Goal: Find specific page/section: Find specific page/section

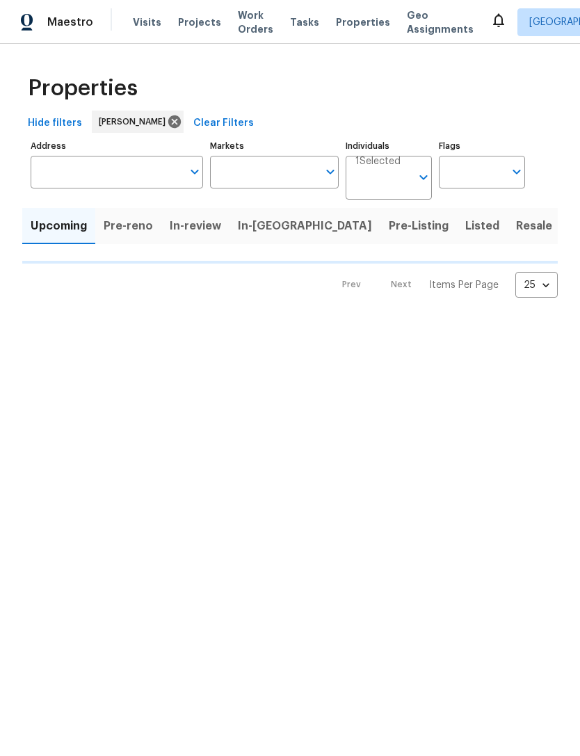
type input "100"
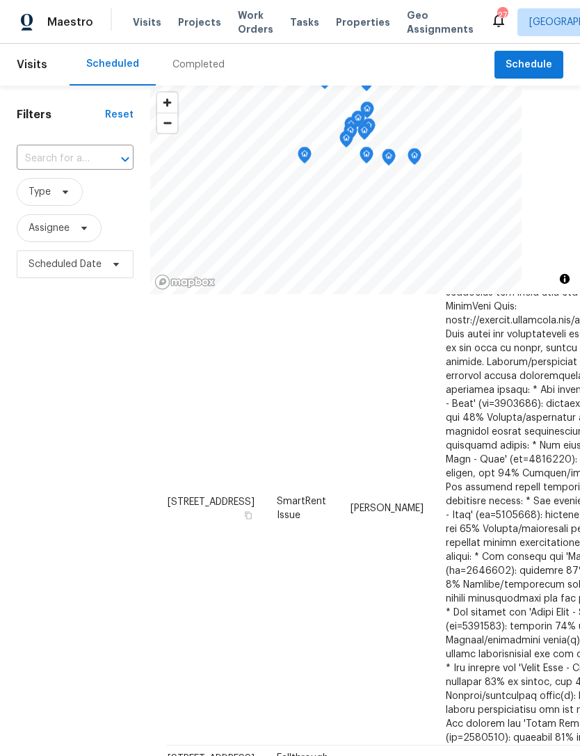
scroll to position [165, -1]
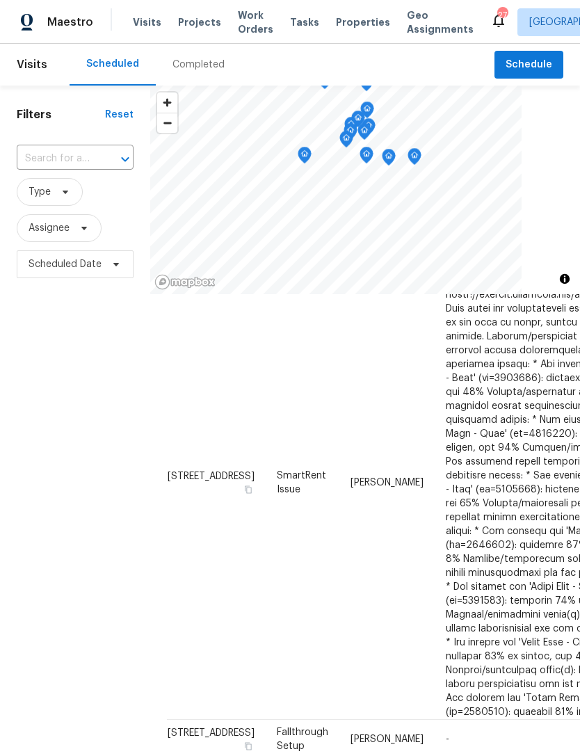
click at [101, 460] on div "Filters Reset ​ Type Assignee Scheduled Date" at bounding box center [75, 492] width 150 height 813
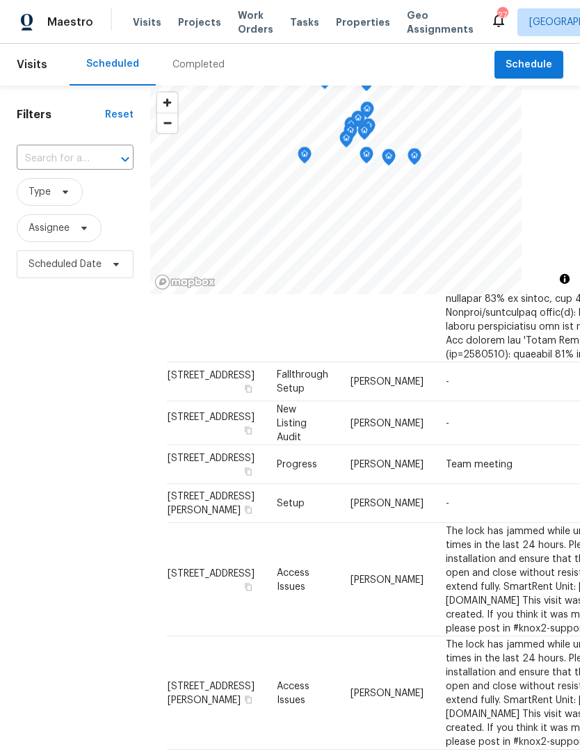
scroll to position [585, -1]
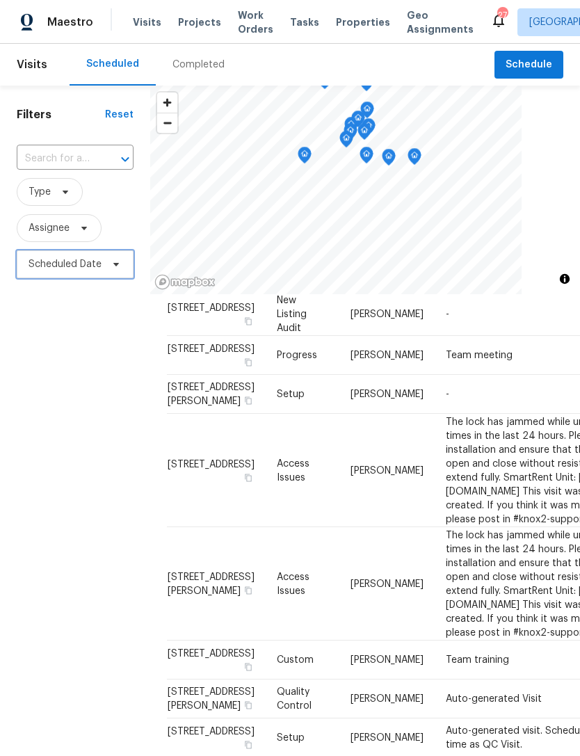
click at [81, 266] on span "Scheduled Date" at bounding box center [65, 264] width 73 height 14
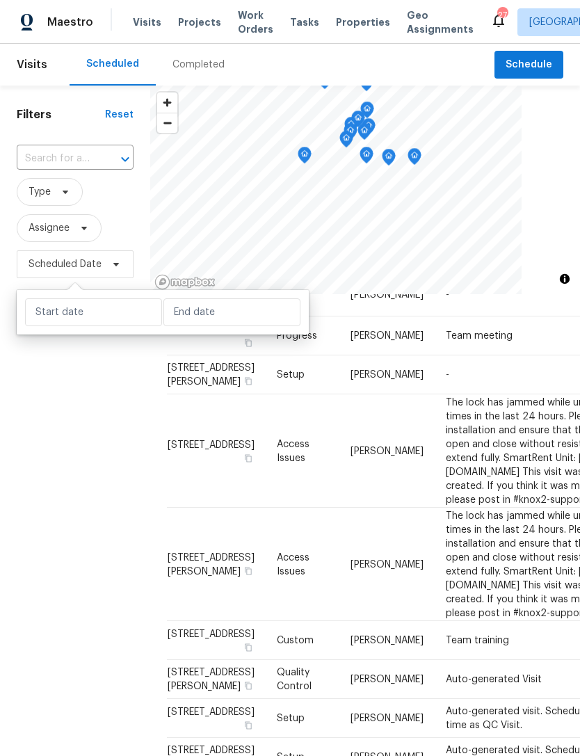
scroll to position [665, 0]
click at [105, 316] on input "text" at bounding box center [93, 312] width 137 height 28
select select "7"
select select "2025"
select select "8"
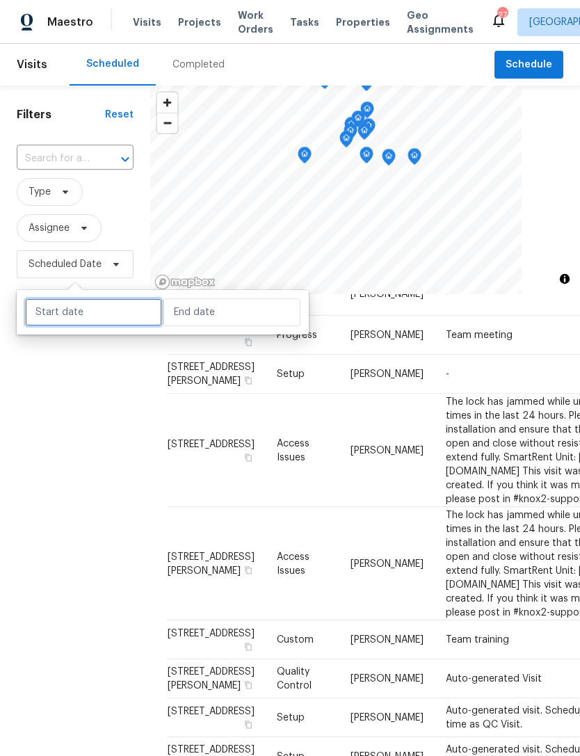
select select "2025"
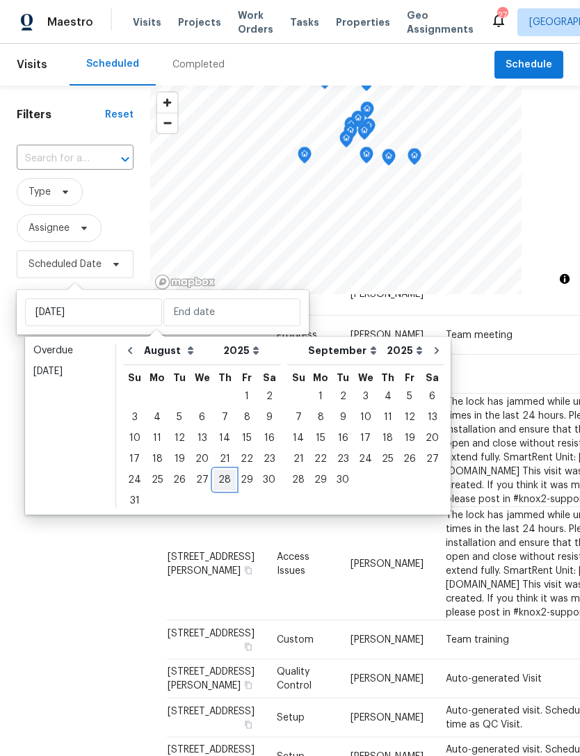
click at [222, 481] on div "28" at bounding box center [224, 479] width 22 height 19
type input "[DATE]"
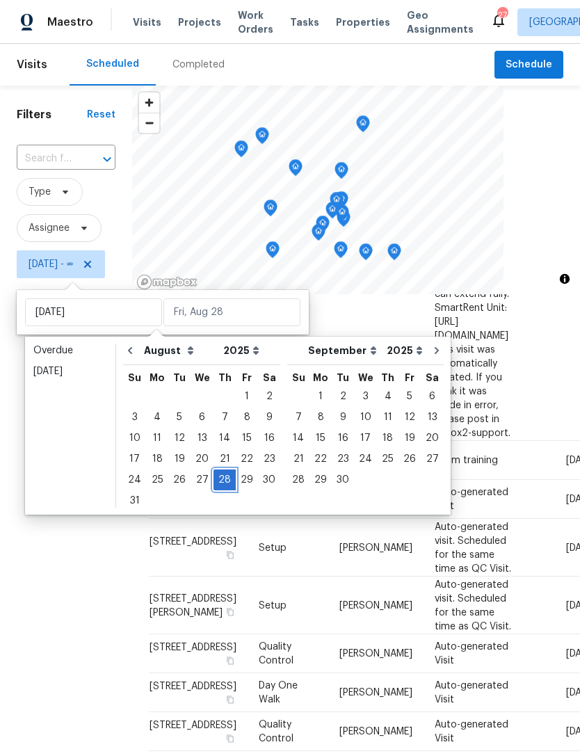
click at [225, 478] on div "28" at bounding box center [224, 479] width 22 height 19
type input "[DATE]"
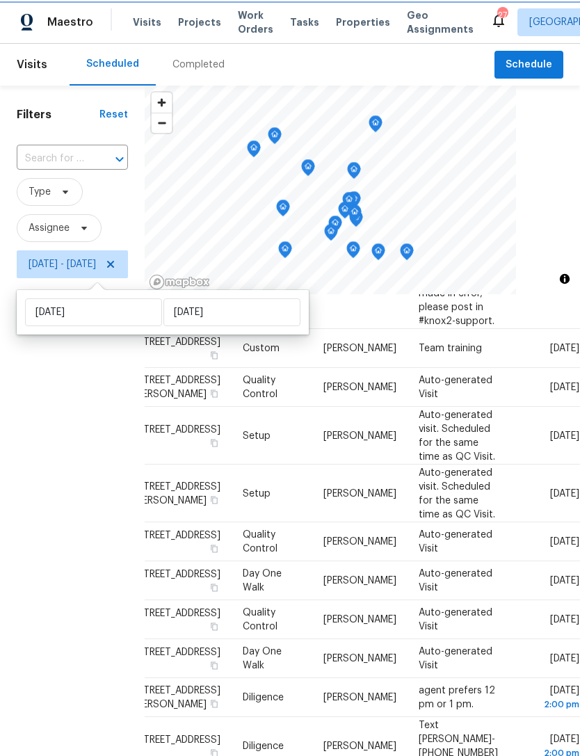
scroll to position [776, 162]
click at [128, 459] on div "Filters Reset ​ Type Assignee [DATE] - [DATE]" at bounding box center [72, 492] width 145 height 813
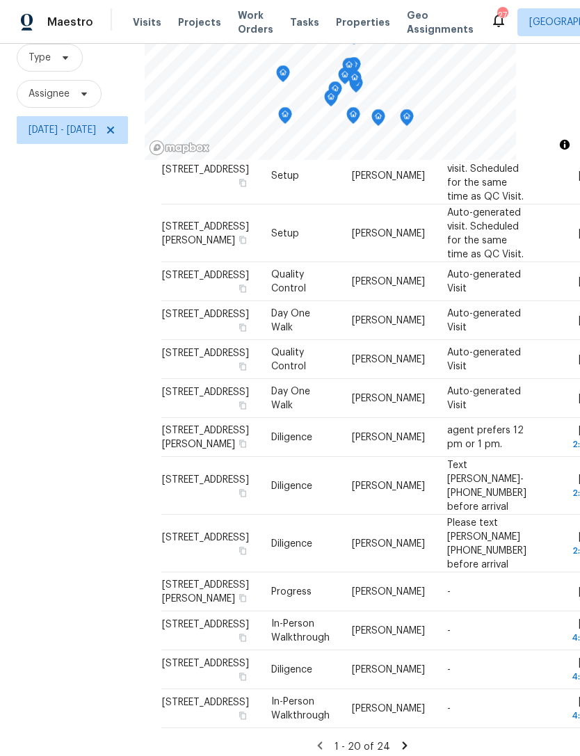
scroll to position [44, 0]
click at [411, 740] on icon at bounding box center [404, 745] width 13 height 13
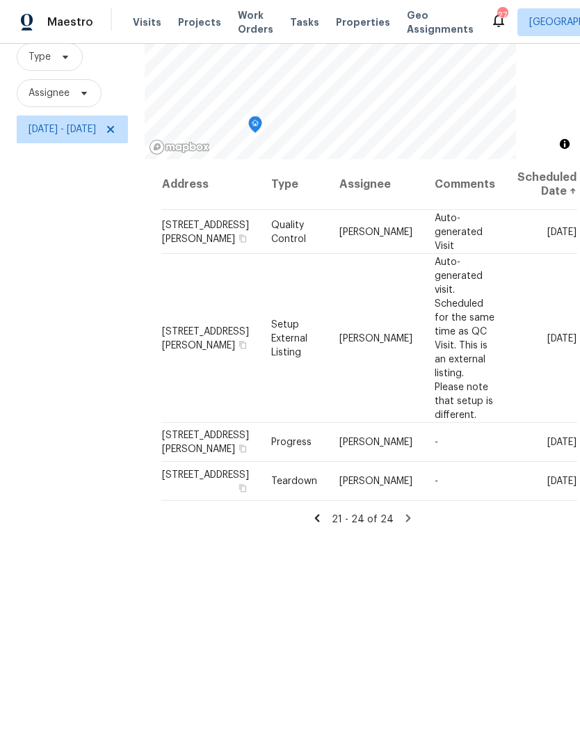
scroll to position [134, 0]
click at [323, 525] on icon at bounding box center [317, 518] width 13 height 13
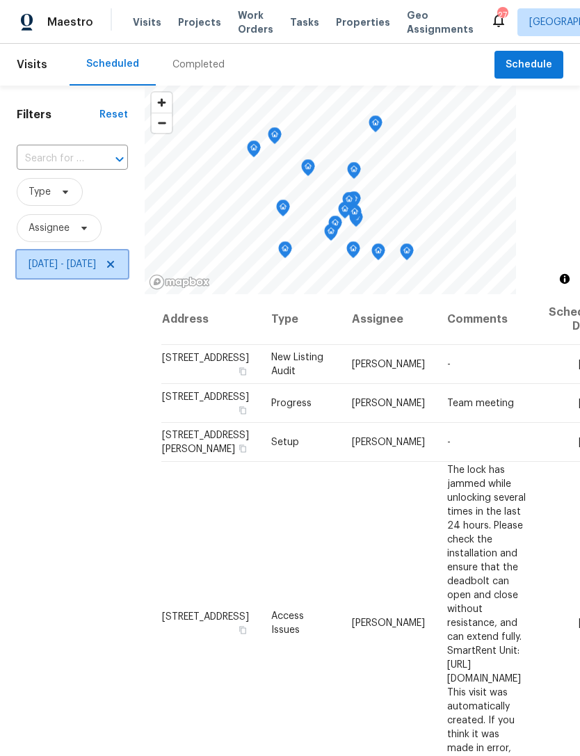
click at [116, 268] on icon at bounding box center [110, 264] width 11 height 11
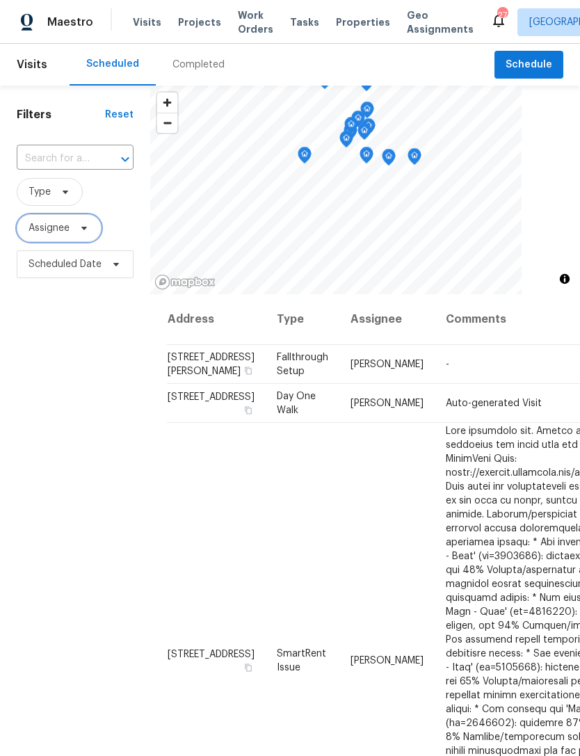
click at [42, 229] on span "Assignee" at bounding box center [49, 228] width 41 height 14
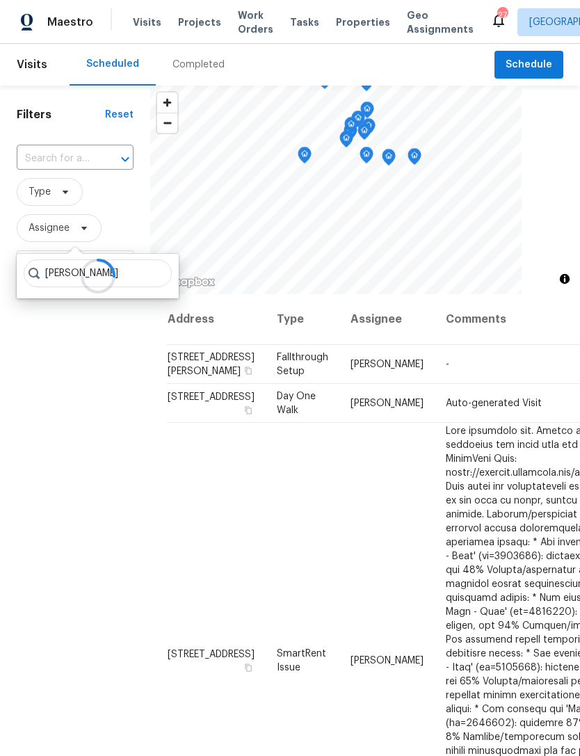
type input "[PERSON_NAME]"
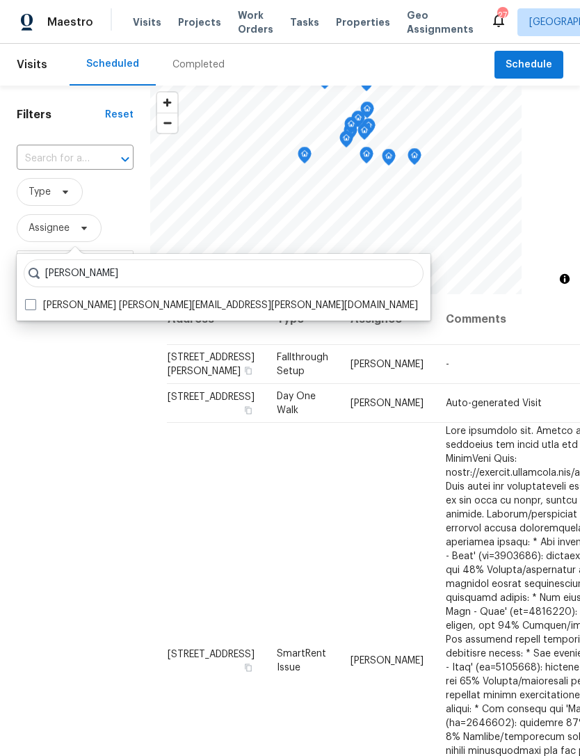
click at [248, 300] on label "[PERSON_NAME] [PERSON_NAME][EMAIL_ADDRESS][PERSON_NAME][DOMAIN_NAME]" at bounding box center [221, 305] width 393 height 14
click at [34, 300] on input "[PERSON_NAME] [PERSON_NAME][EMAIL_ADDRESS][PERSON_NAME][DOMAIN_NAME]" at bounding box center [29, 302] width 9 height 9
checkbox input "true"
